Goal: Check status: Check status

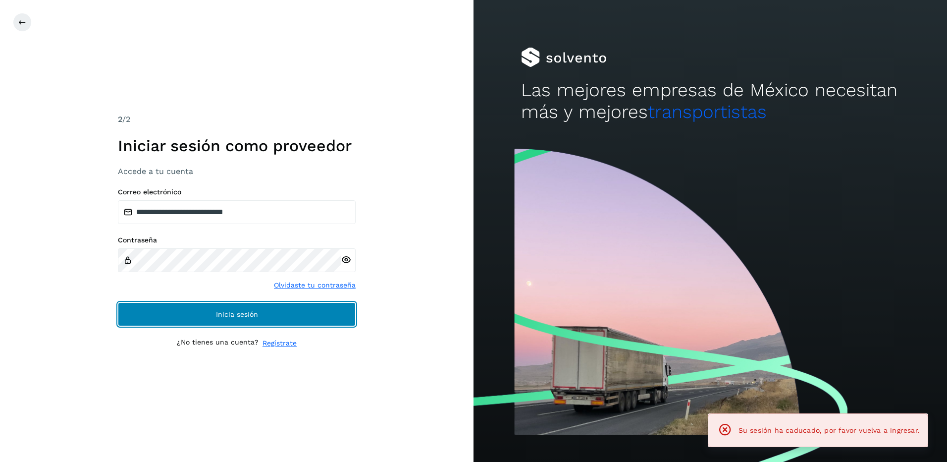
click at [257, 320] on button "Inicia sesión" at bounding box center [237, 314] width 238 height 24
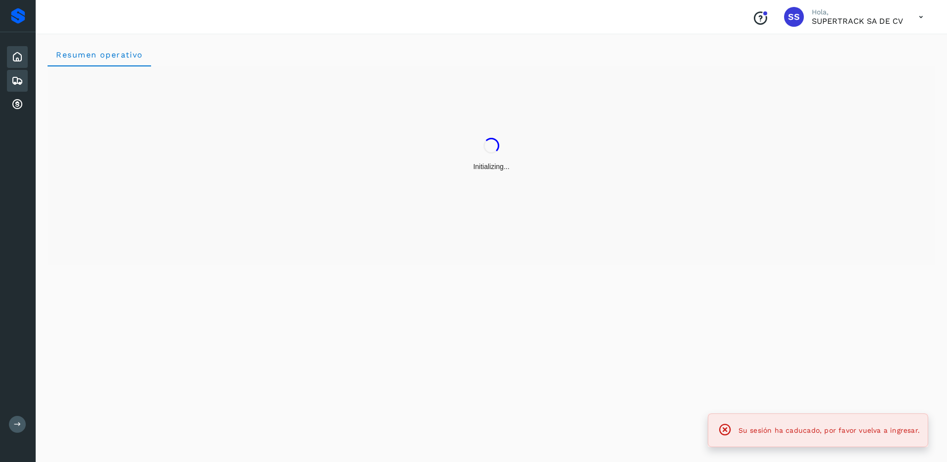
click at [24, 86] on div "Embarques" at bounding box center [17, 81] width 21 height 22
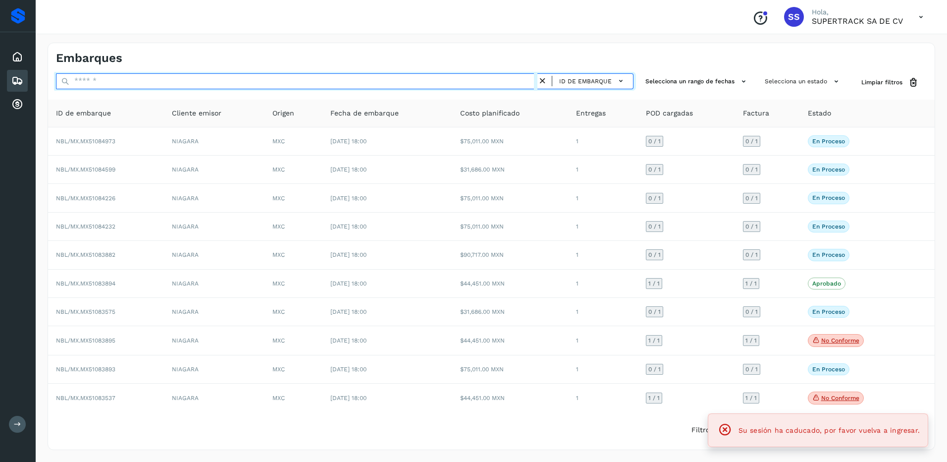
click at [92, 81] on input "text" at bounding box center [297, 81] width 482 height 16
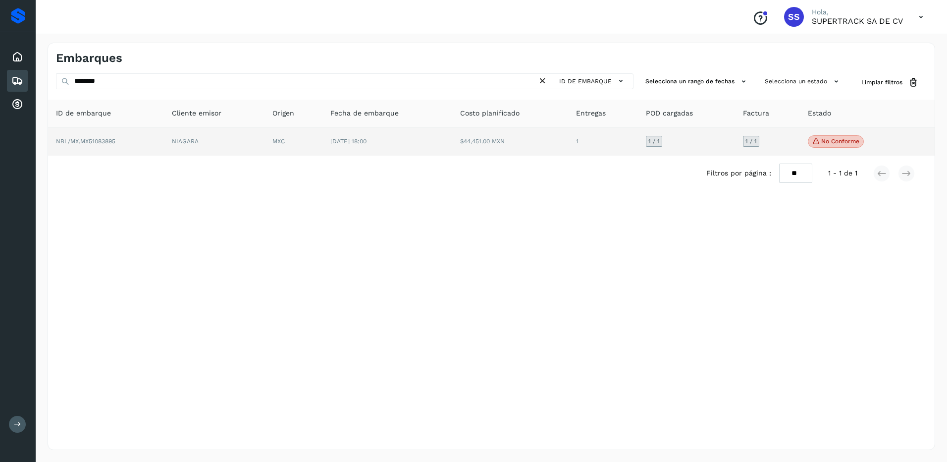
click at [825, 139] on p "No conforme" at bounding box center [841, 141] width 38 height 7
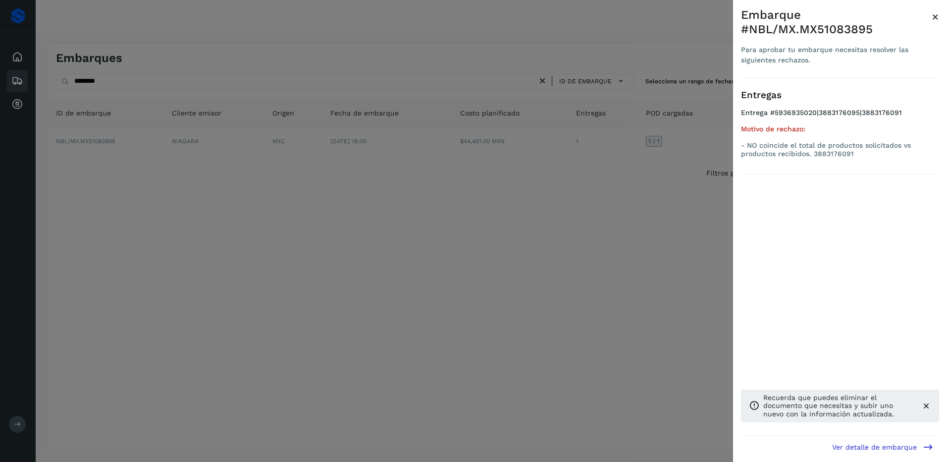
click at [182, 261] on div at bounding box center [473, 231] width 947 height 462
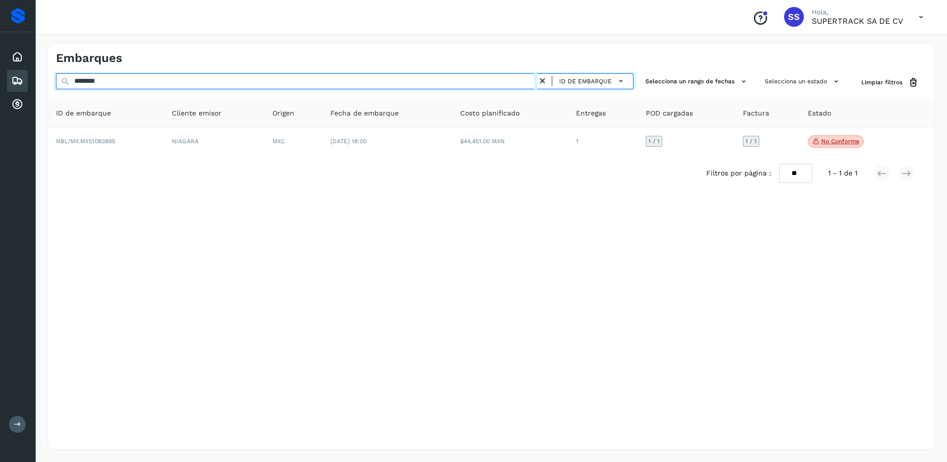
drag, startPoint x: 151, startPoint y: 78, endPoint x: 8, endPoint y: 76, distance: 142.7
click at [8, 76] on div "Proveedores Inicio Embarques Cuentas por cobrar Salir Conoce nuestros beneficio…" at bounding box center [473, 231] width 947 height 462
type input "*"
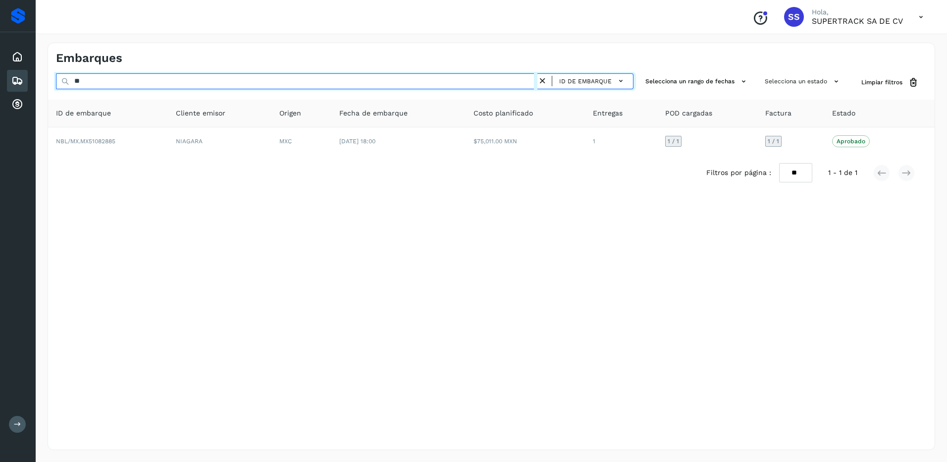
type input "*"
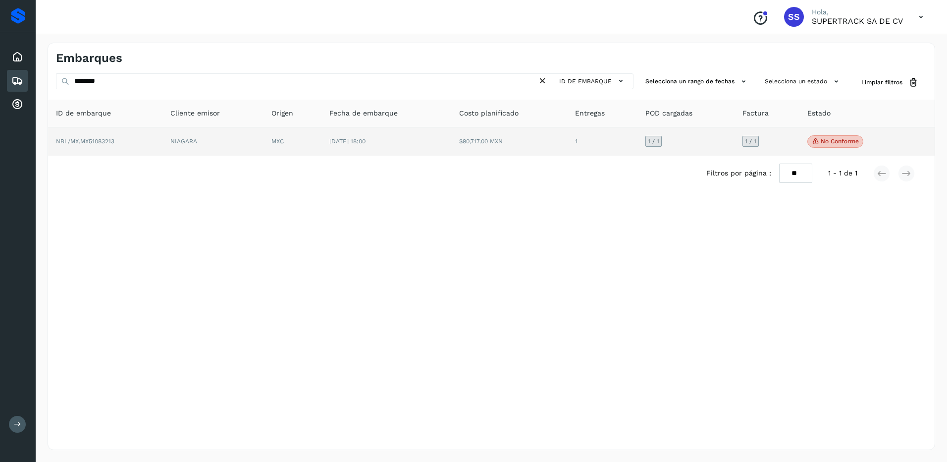
click at [848, 143] on p "No conforme" at bounding box center [840, 141] width 38 height 7
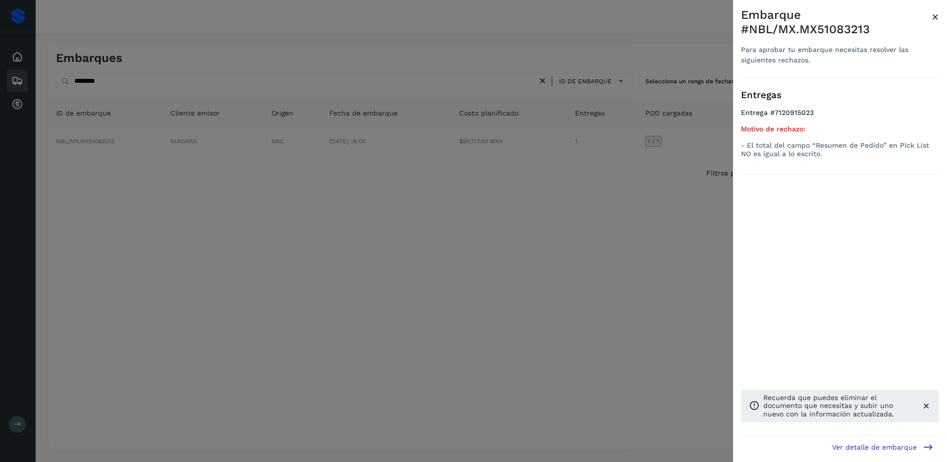
click at [139, 83] on div at bounding box center [473, 231] width 947 height 462
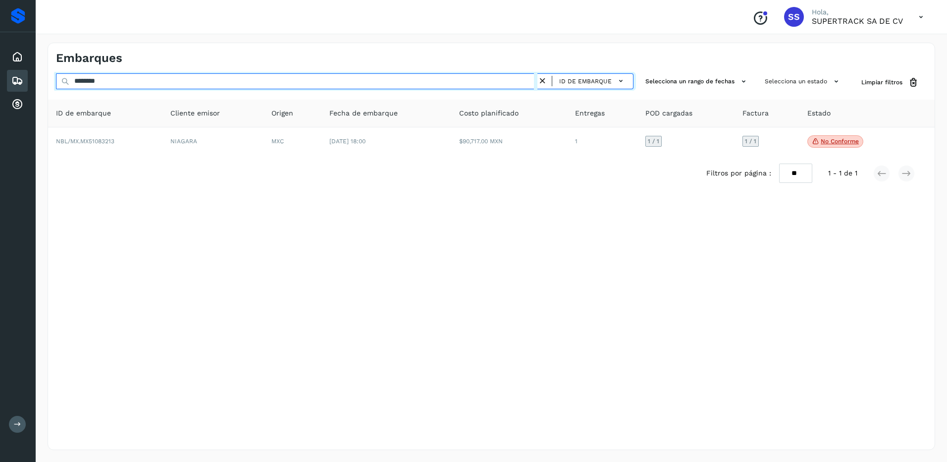
drag, startPoint x: 128, startPoint y: 81, endPoint x: 20, endPoint y: 79, distance: 108.5
click at [20, 79] on div "Proveedores Inicio Embarques Cuentas por cobrar Salir Conoce nuestros beneficio…" at bounding box center [473, 231] width 947 height 462
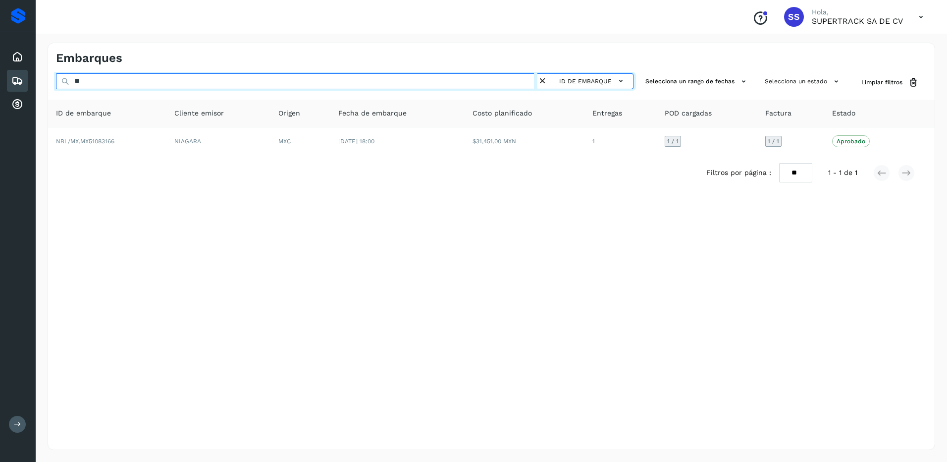
type input "*"
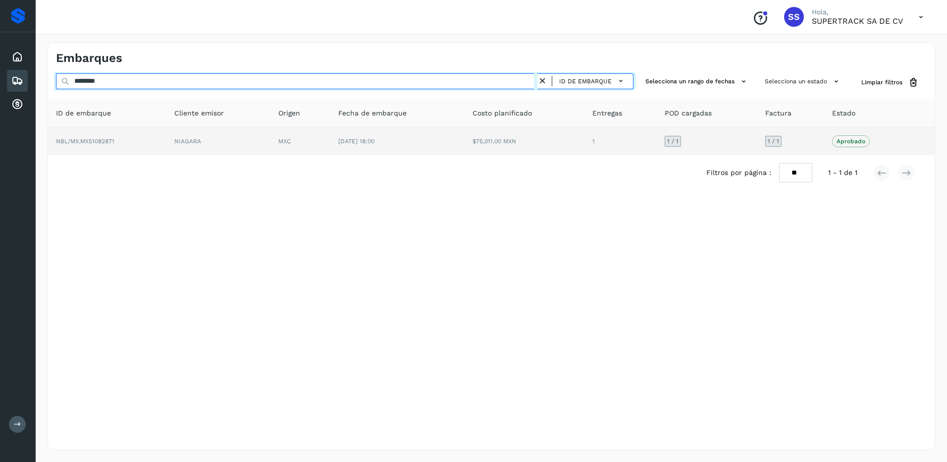
type input "********"
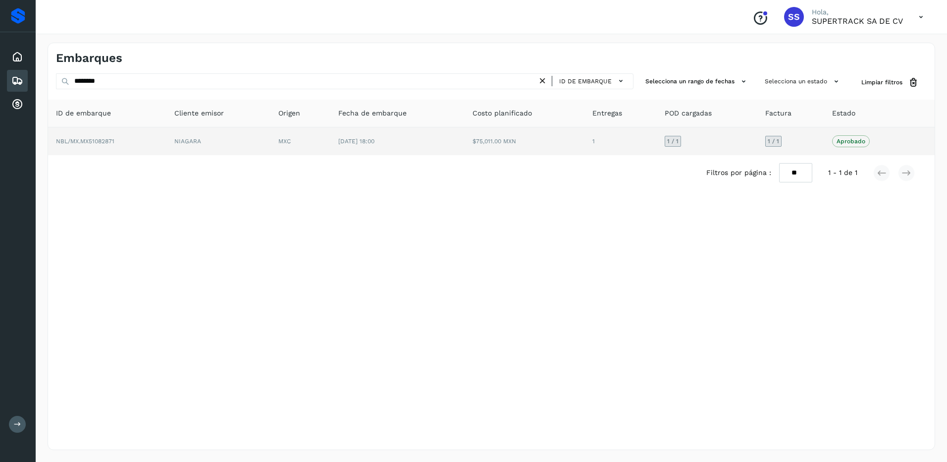
click at [220, 139] on td "NIAGARA" at bounding box center [219, 141] width 104 height 28
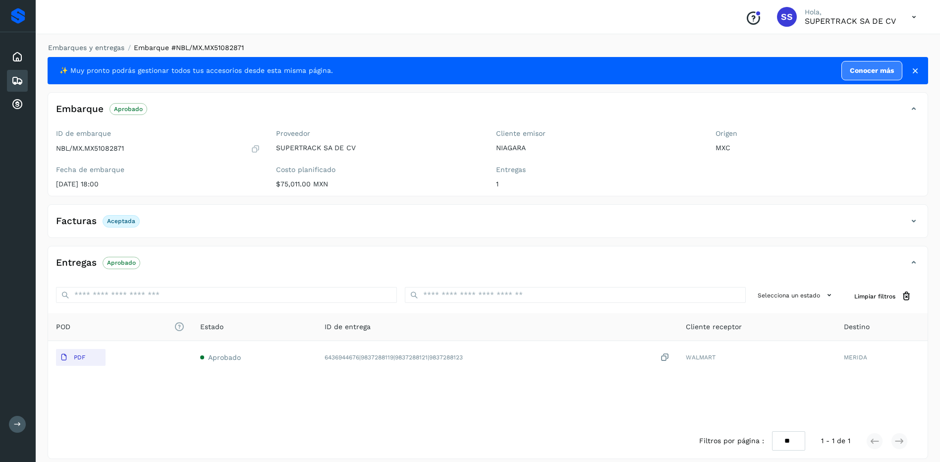
scroll to position [9, 0]
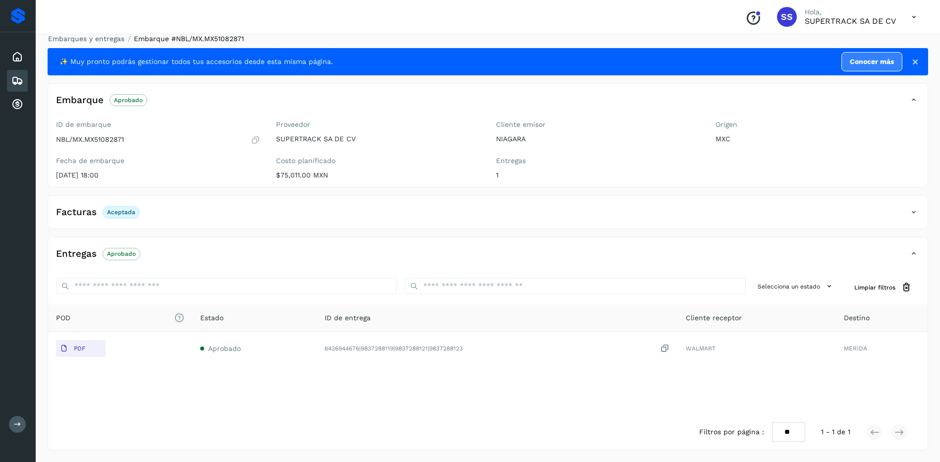
click at [100, 45] on div "Embarques y entregas Embarque #NBL/MX.MX51082871 ✨ Muy pronto podrás gestionar …" at bounding box center [488, 242] width 881 height 416
click at [103, 40] on link "Embarques y entregas" at bounding box center [86, 39] width 76 height 8
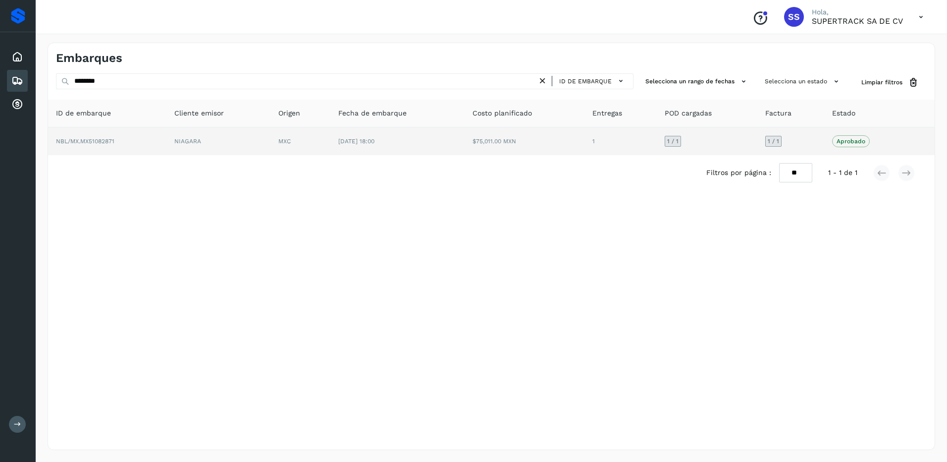
click at [184, 133] on td "NIAGARA" at bounding box center [219, 141] width 104 height 28
